Goal: Information Seeking & Learning: Learn about a topic

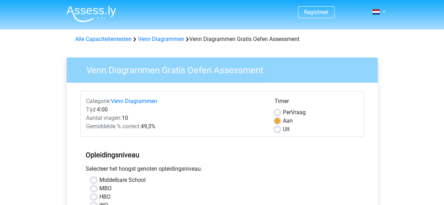
click at [99, 180] on label "Middelbare School" at bounding box center [122, 180] width 46 height 8
click at [96, 180] on input "Middelbare School" at bounding box center [94, 179] width 6 height 7
radio input "true"
click at [283, 131] on label "Uit" at bounding box center [286, 129] width 7 height 8
click at [276, 131] on input "Uit" at bounding box center [278, 128] width 6 height 7
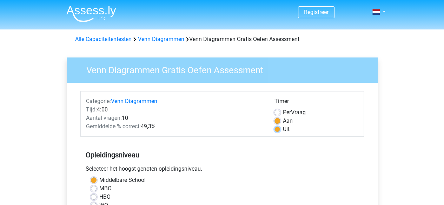
radio input "true"
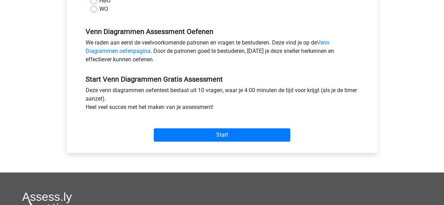
scroll to position [198, 0]
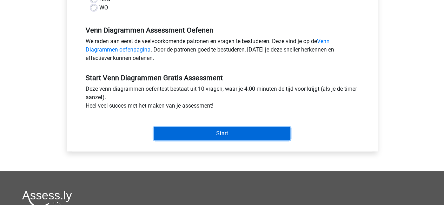
click at [227, 128] on input "Start" at bounding box center [222, 133] width 137 height 13
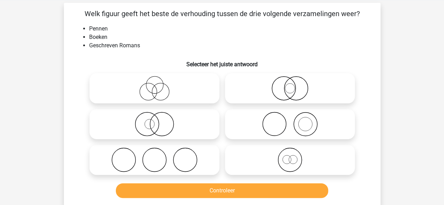
scroll to position [30, 0]
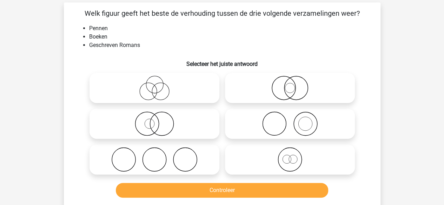
click at [174, 119] on icon at bounding box center [154, 124] width 124 height 25
click at [159, 119] on input "radio" at bounding box center [157, 118] width 5 height 5
radio input "true"
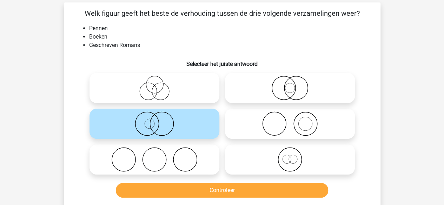
click at [160, 98] on icon at bounding box center [154, 88] width 124 height 25
click at [159, 85] on input "radio" at bounding box center [157, 82] width 5 height 5
radio input "true"
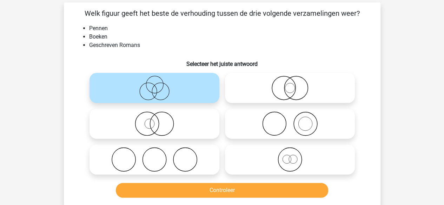
click at [157, 136] on label at bounding box center [155, 124] width 130 height 30
click at [157, 120] on input "radio" at bounding box center [157, 118] width 5 height 5
radio input "true"
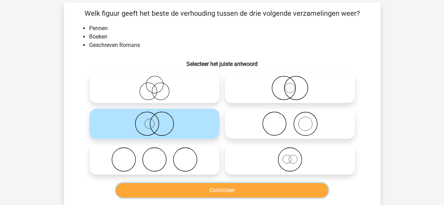
click at [208, 196] on button "Controleer" at bounding box center [222, 190] width 212 height 15
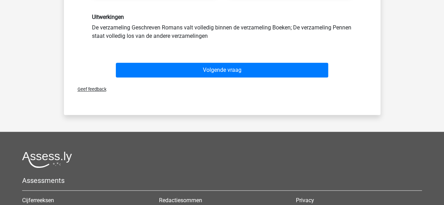
scroll to position [215, 0]
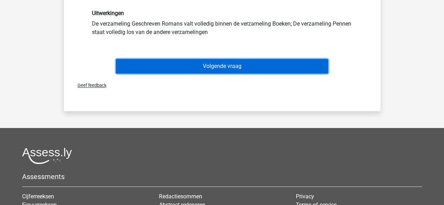
click at [205, 71] on button "Volgende vraag" at bounding box center [222, 66] width 212 height 15
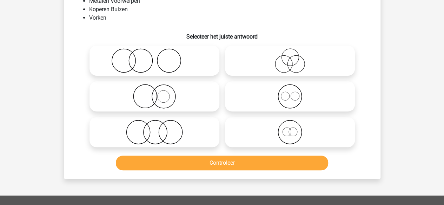
scroll to position [32, 0]
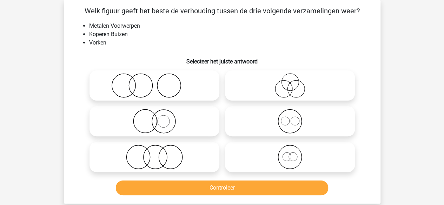
click at [165, 164] on circle at bounding box center [155, 158] width 24 height 24
click at [159, 154] on input "radio" at bounding box center [157, 151] width 5 height 5
radio input "true"
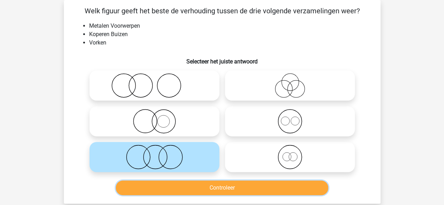
click at [236, 186] on button "Controleer" at bounding box center [222, 188] width 212 height 15
